Goal: Find contact information: Find contact information

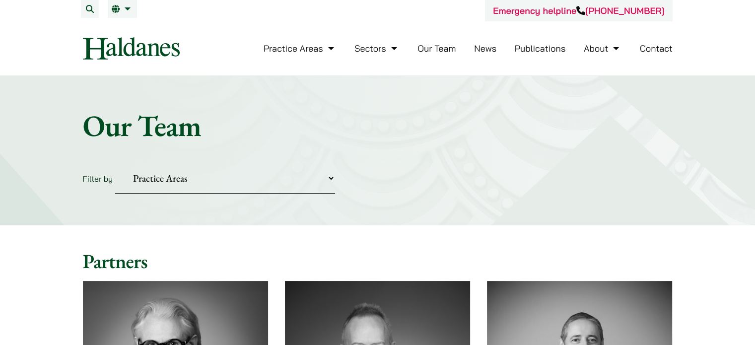
click at [650, 51] on link "Contact" at bounding box center [656, 48] width 33 height 11
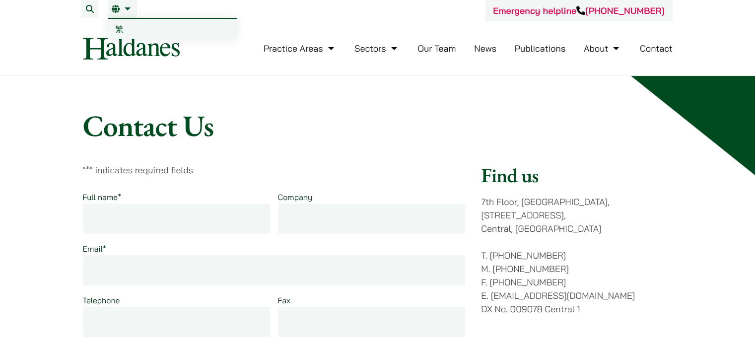
click at [121, 31] on span "繁" at bounding box center [120, 29] width 8 height 10
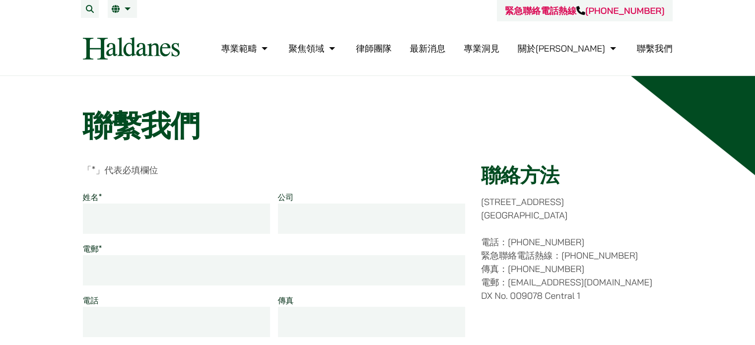
click at [392, 49] on link "律師團隊" at bounding box center [374, 48] width 36 height 11
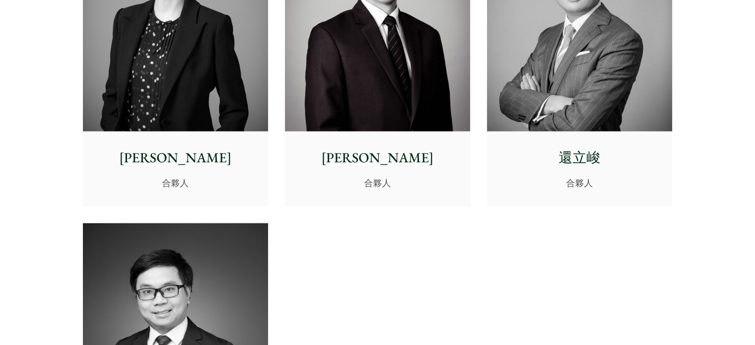
scroll to position [2185, 0]
